Goal: Task Accomplishment & Management: Manage account settings

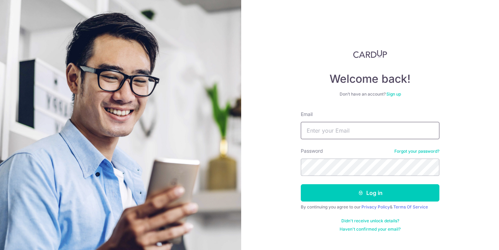
click at [336, 128] on input "Email" at bounding box center [370, 130] width 139 height 17
paste input "[EMAIL_ADDRESS][DOMAIN_NAME]"
type input "[EMAIL_ADDRESS][DOMAIN_NAME]"
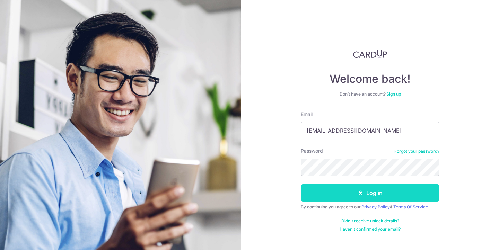
click at [338, 198] on button "Log in" at bounding box center [370, 192] width 139 height 17
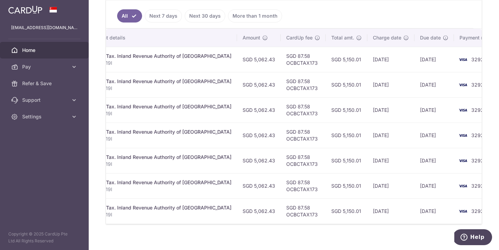
scroll to position [0, 164]
